Goal: Find contact information: Find contact information

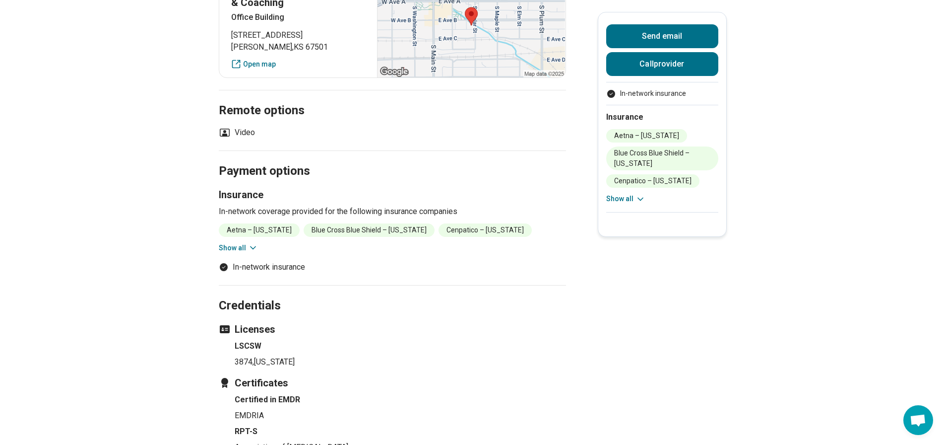
scroll to position [496, 0]
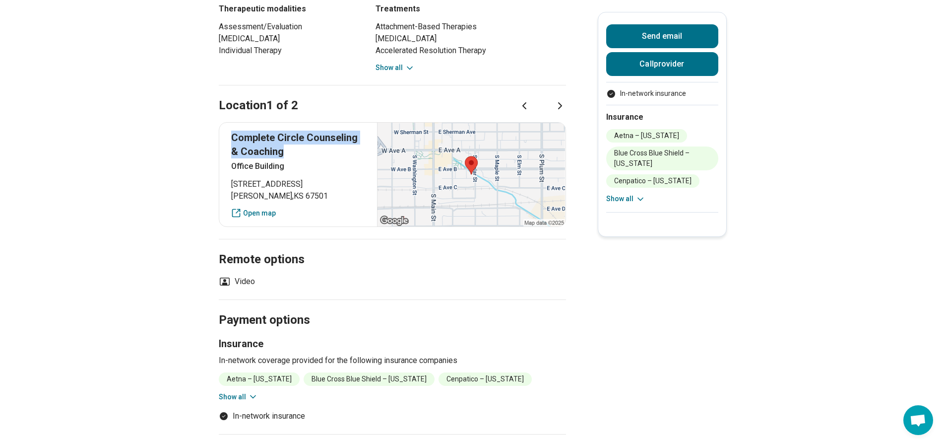
drag, startPoint x: 296, startPoint y: 151, endPoint x: 221, endPoint y: 129, distance: 77.9
click at [221, 129] on main "[PERSON_NAME] ( She/Her/Hers ) Licensed Clinical Social Worker (LCSW) Accepting…" at bounding box center [472, 109] width 945 height 1131
copy p "Complete Circle Counseling & Coaching"
click at [176, 160] on main "[PERSON_NAME] ( She/Her/Hers ) Licensed Clinical Social Worker (LCSW) Accepting…" at bounding box center [472, 109] width 945 height 1131
click at [564, 107] on icon at bounding box center [560, 106] width 12 height 12
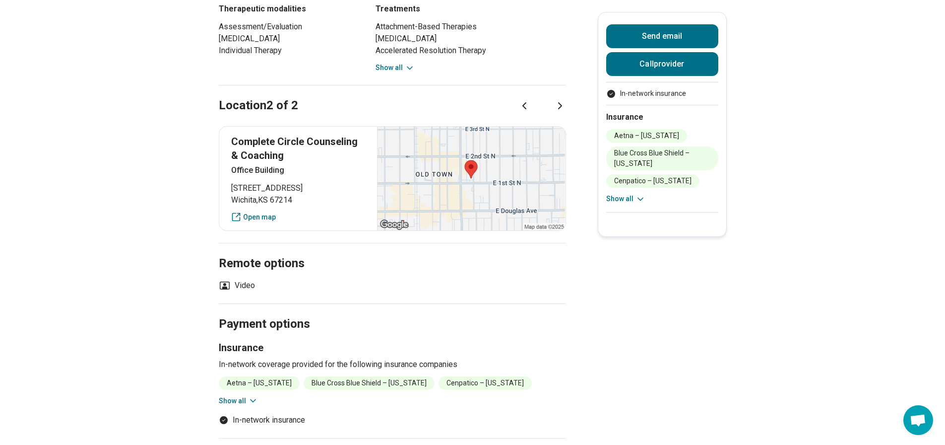
click at [173, 159] on main "[PERSON_NAME] ( She/Her/Hers ) Licensed Clinical Social Worker (LCSW) Accepting…" at bounding box center [472, 111] width 945 height 1135
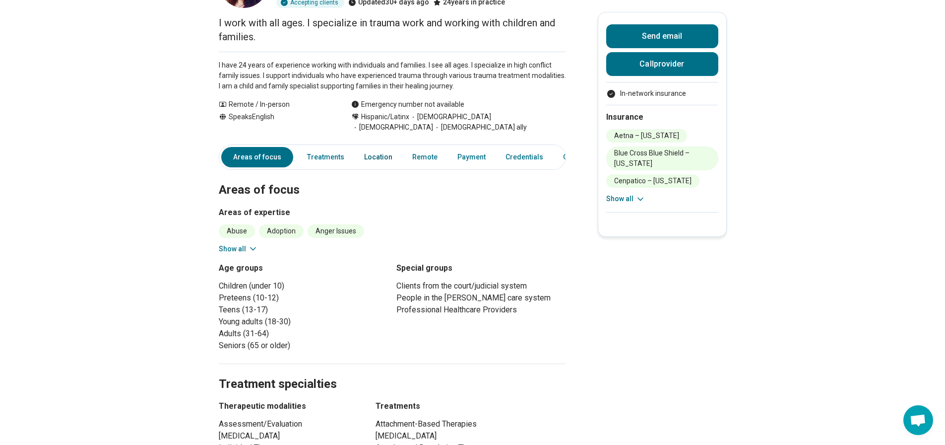
scroll to position [0, 0]
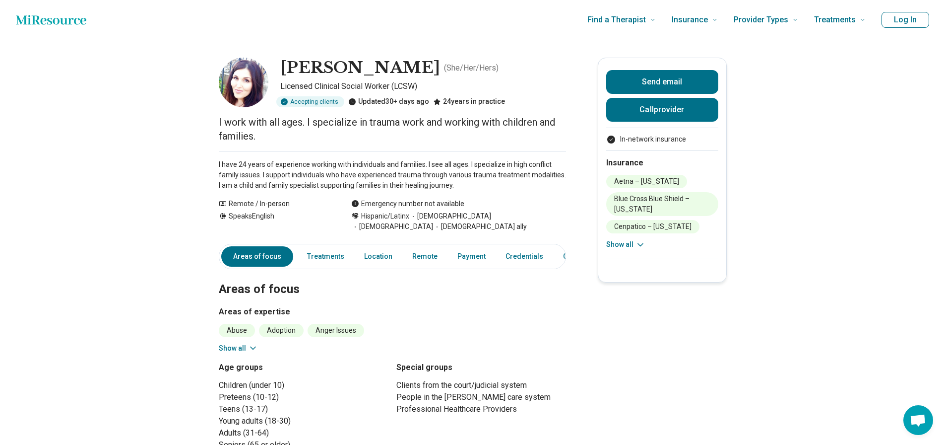
click at [416, 228] on div "Hispanic/Latinx Cisgender Woman Christianity LGBTQIA+ ally" at bounding box center [458, 221] width 215 height 21
click at [705, 73] on button "Send email" at bounding box center [662, 82] width 112 height 24
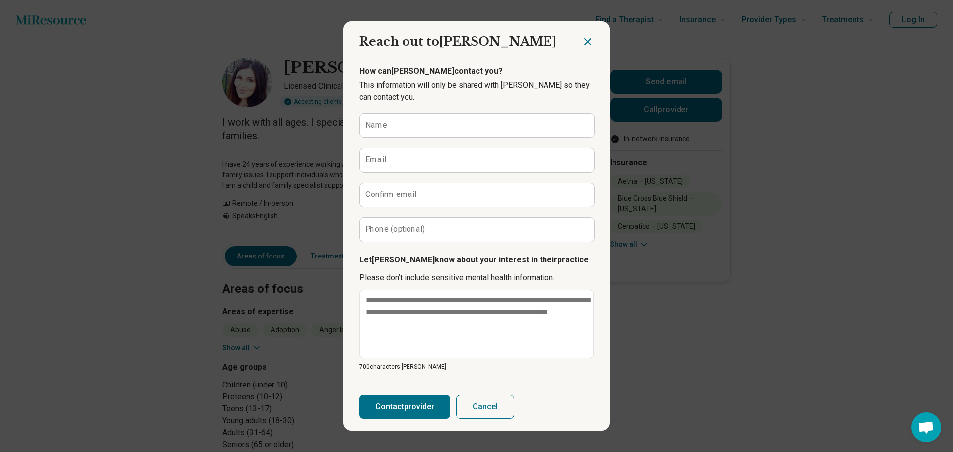
click at [583, 40] on icon "Close dialog" at bounding box center [587, 42] width 12 height 12
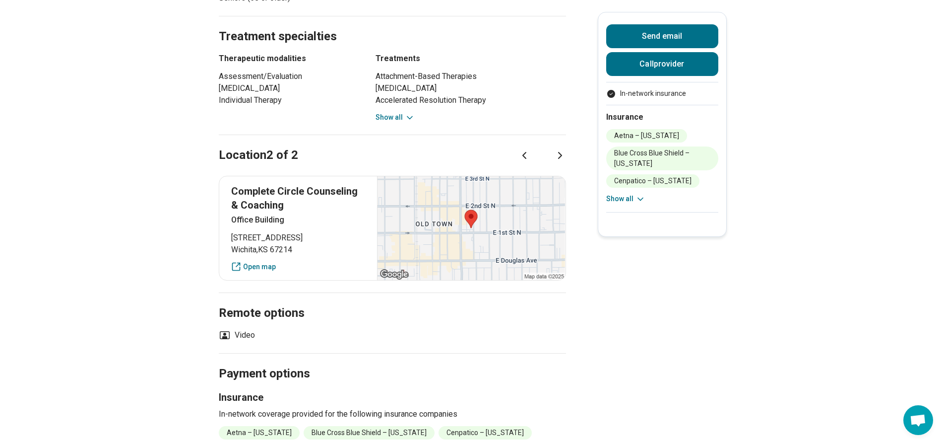
scroll to position [893, 0]
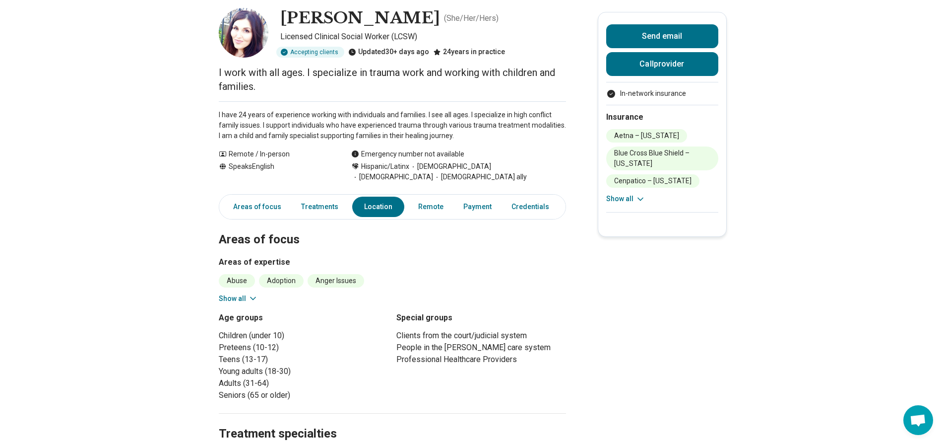
scroll to position [0, 0]
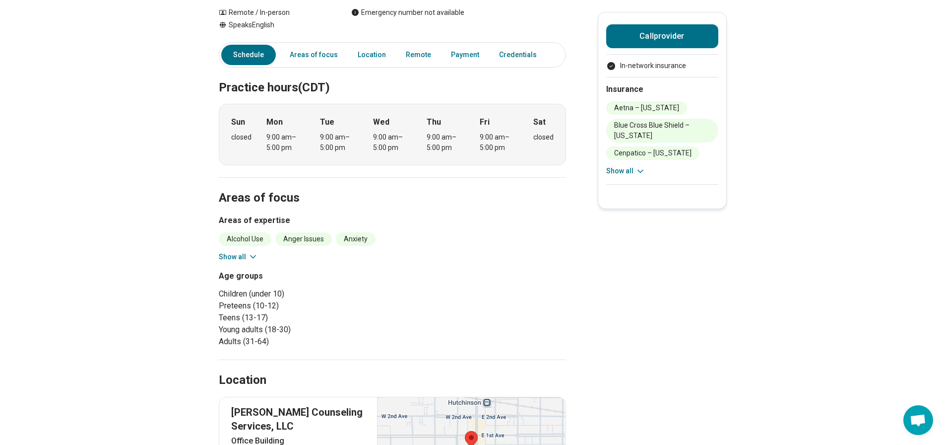
scroll to position [50, 0]
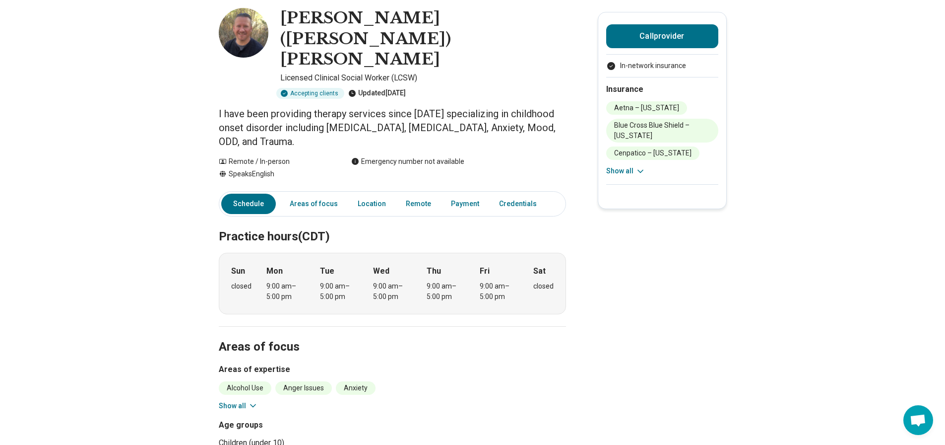
click at [243, 400] on button "Show all" at bounding box center [238, 405] width 39 height 10
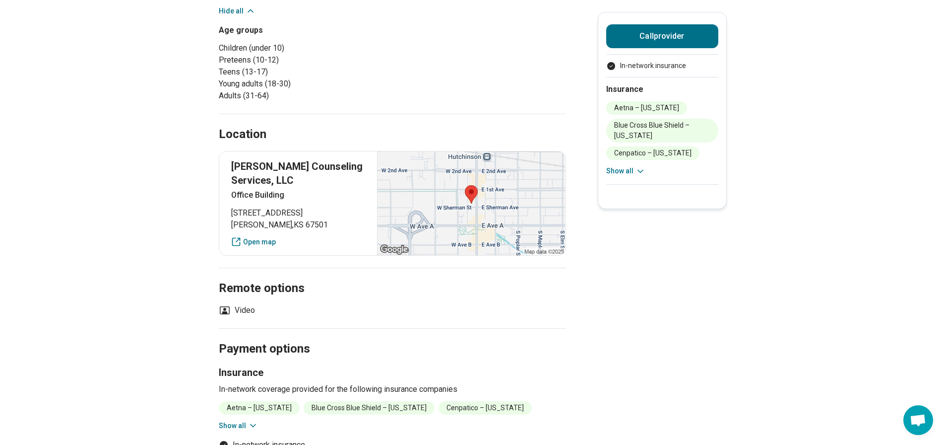
scroll to position [347, 0]
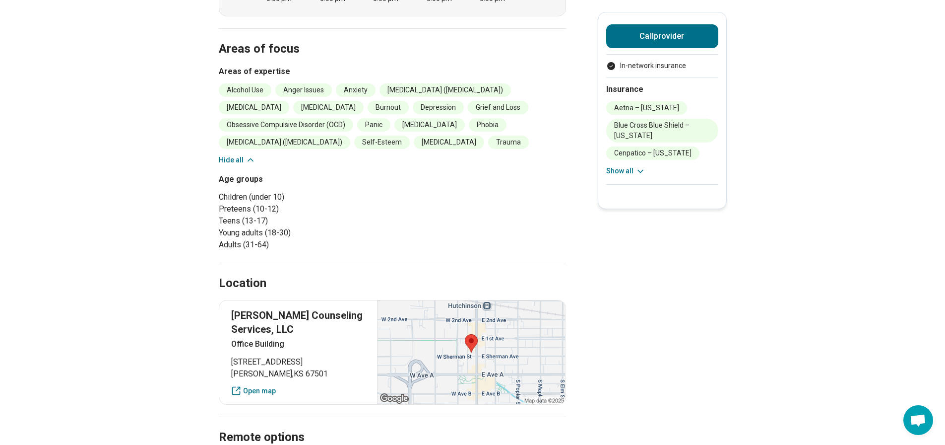
click at [634, 174] on button "Show all" at bounding box center [625, 171] width 39 height 10
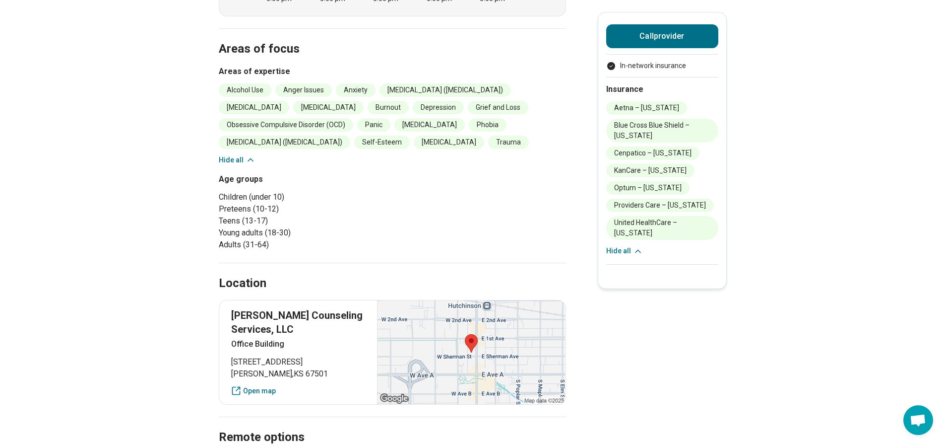
click at [329, 308] on p "[PERSON_NAME] Counseling Services, LLC" at bounding box center [298, 322] width 134 height 28
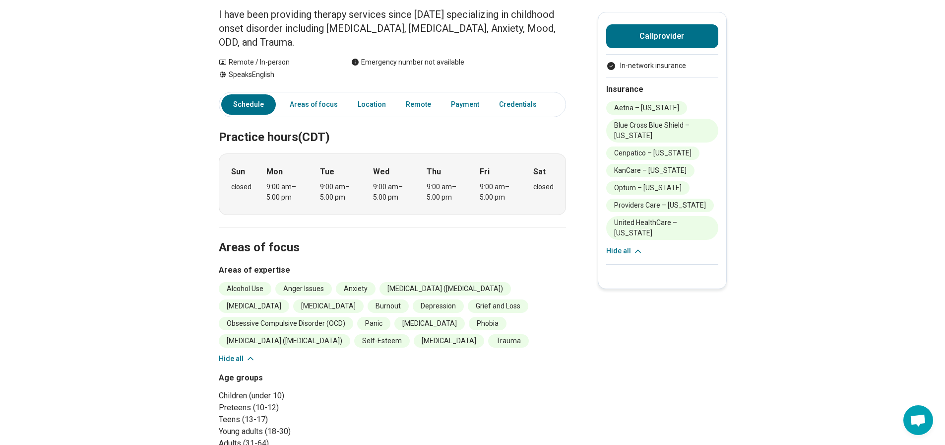
scroll to position [0, 0]
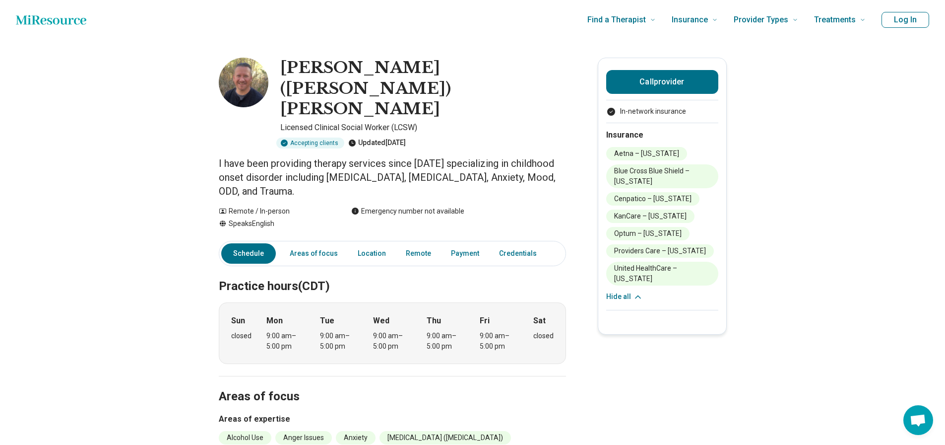
click at [401, 206] on div "Emergency number not available" at bounding box center [407, 211] width 113 height 10
click at [402, 206] on div "Emergency number not available" at bounding box center [407, 211] width 113 height 10
click at [404, 206] on div "Emergency number not available" at bounding box center [407, 211] width 113 height 10
click at [410, 206] on div "Emergency number not available" at bounding box center [407, 211] width 113 height 10
click at [482, 206] on div "Emergency number not available" at bounding box center [458, 211] width 215 height 10
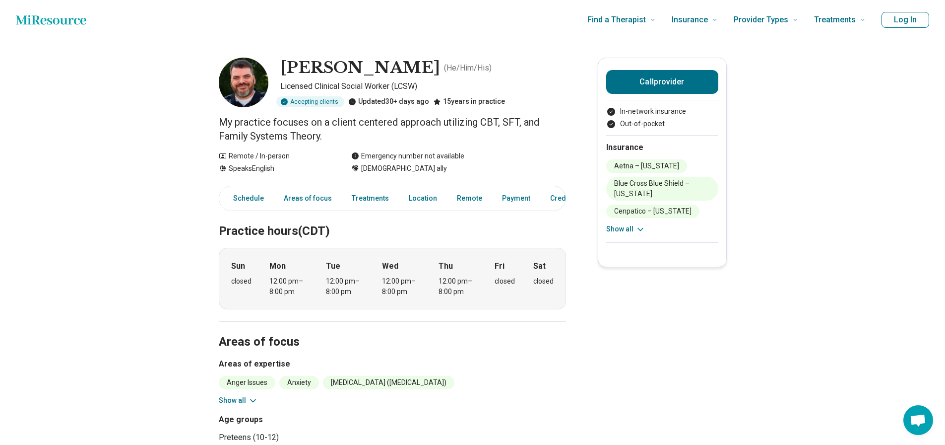
scroll to position [99, 0]
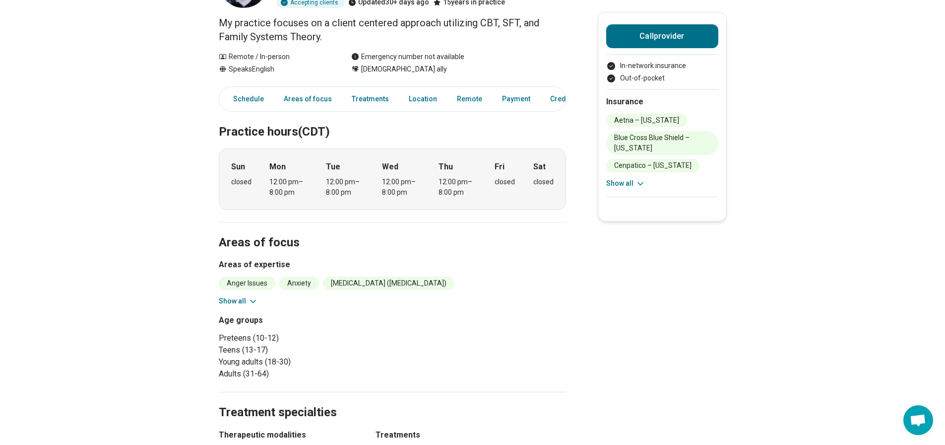
click at [245, 302] on button "Show all" at bounding box center [238, 301] width 39 height 10
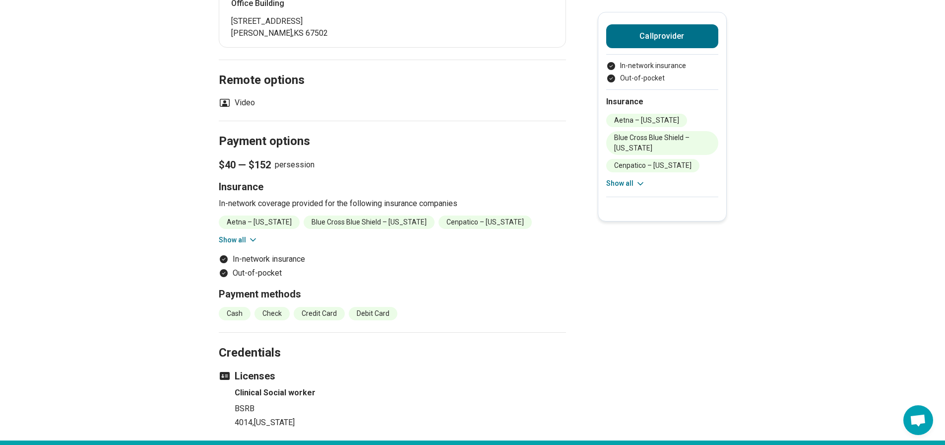
scroll to position [695, 0]
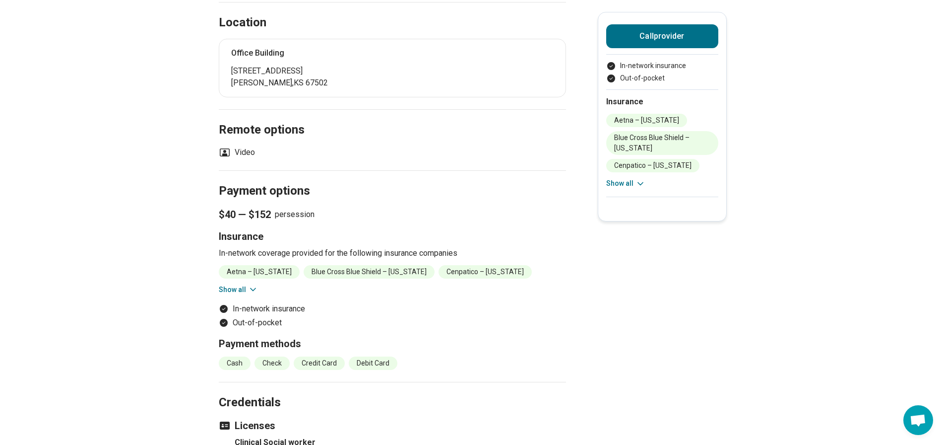
click at [255, 288] on icon at bounding box center [253, 289] width 5 height 2
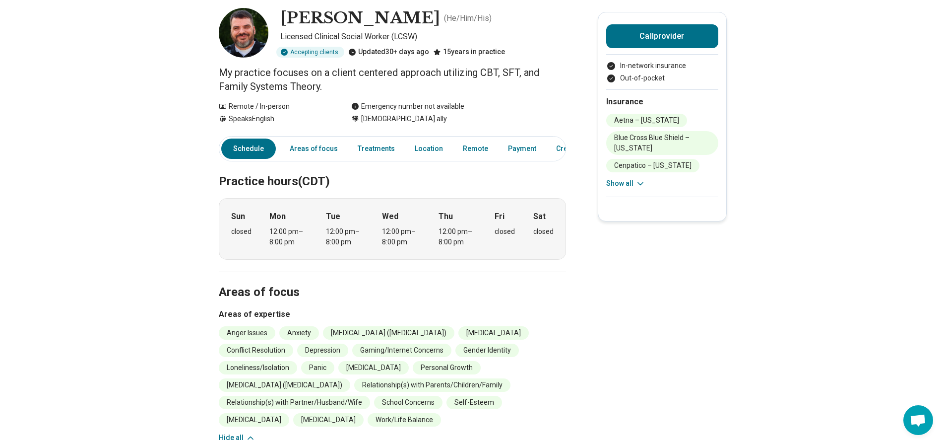
scroll to position [0, 0]
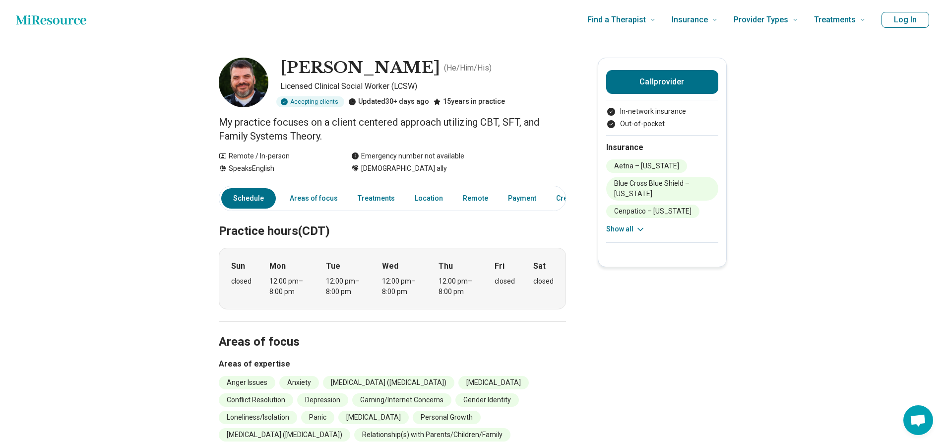
click at [628, 231] on button "Show all" at bounding box center [625, 229] width 39 height 10
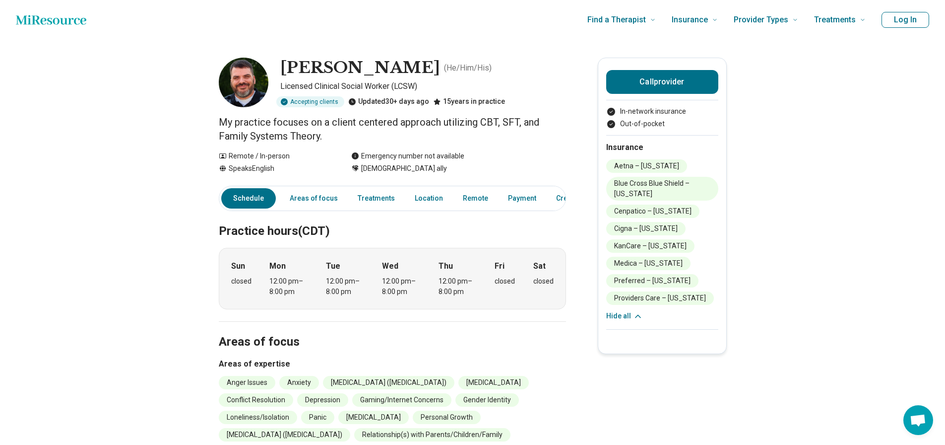
click at [637, 316] on icon at bounding box center [638, 316] width 10 height 10
